Goal: Task Accomplishment & Management: Manage account settings

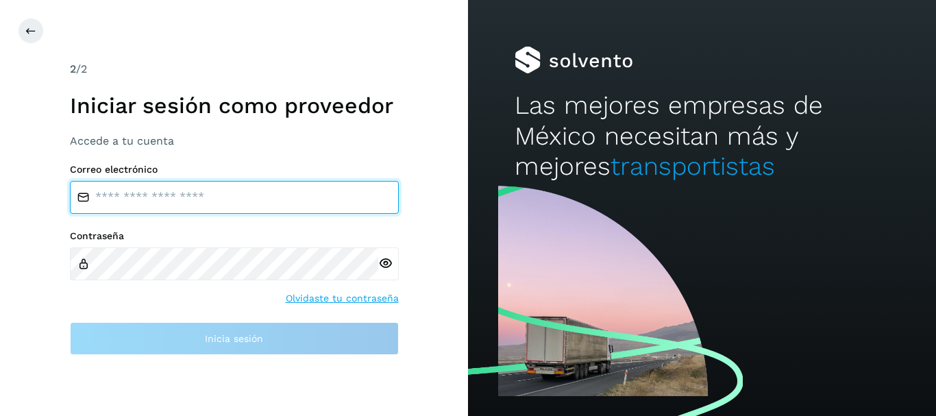
click at [201, 192] on input "email" at bounding box center [234, 197] width 329 height 33
type input "**********"
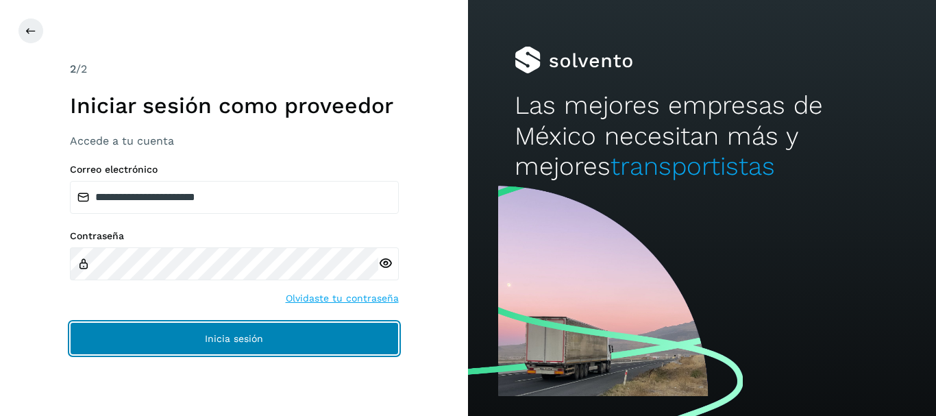
click at [221, 347] on button "Inicia sesión" at bounding box center [234, 338] width 329 height 33
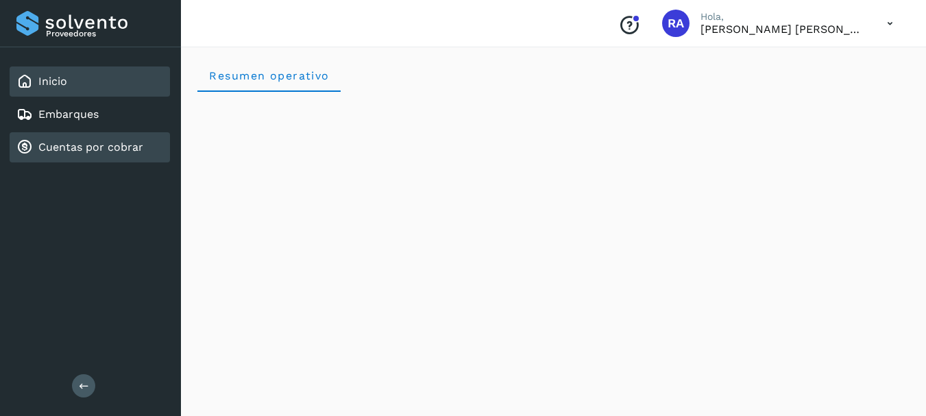
click at [125, 145] on link "Cuentas por cobrar" at bounding box center [90, 146] width 105 height 13
